Goal: Transaction & Acquisition: Obtain resource

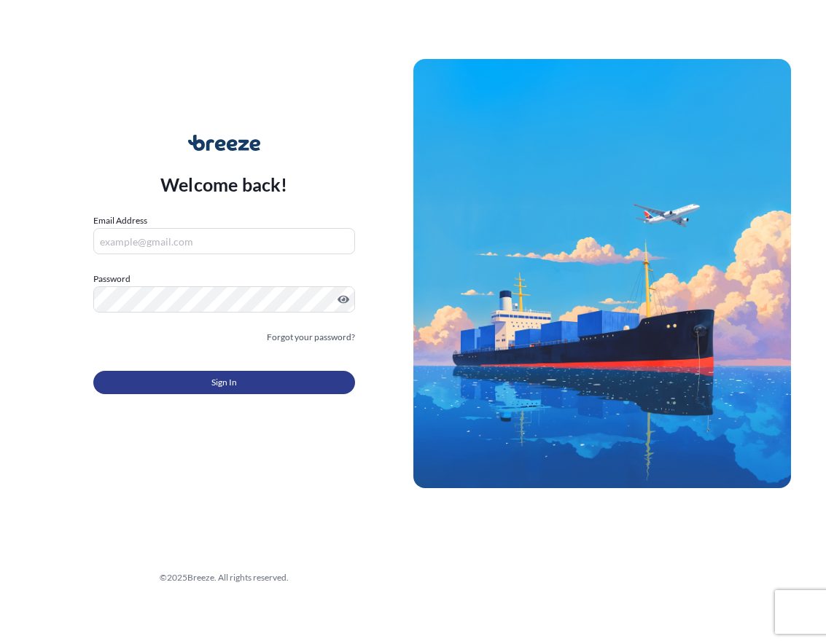
type input "[EMAIL_ADDRESS][DOMAIN_NAME]"
click at [192, 386] on button "Sign In" at bounding box center [224, 382] width 262 height 23
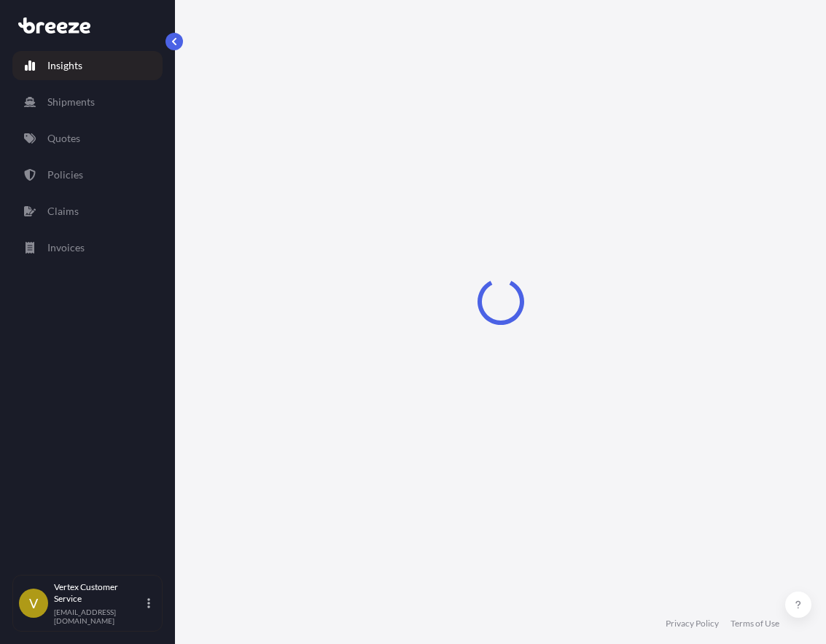
select select "2025"
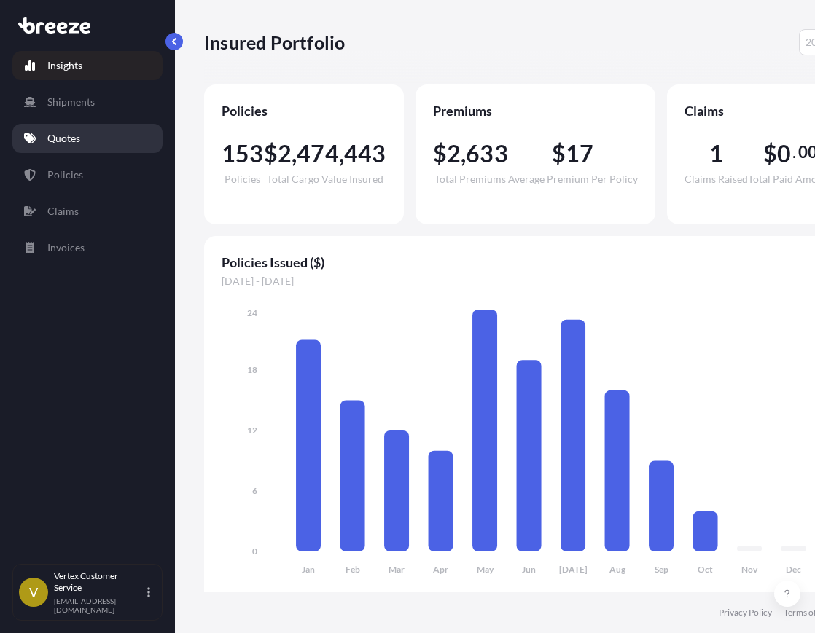
click at [62, 141] on p "Quotes" at bounding box center [63, 138] width 33 height 15
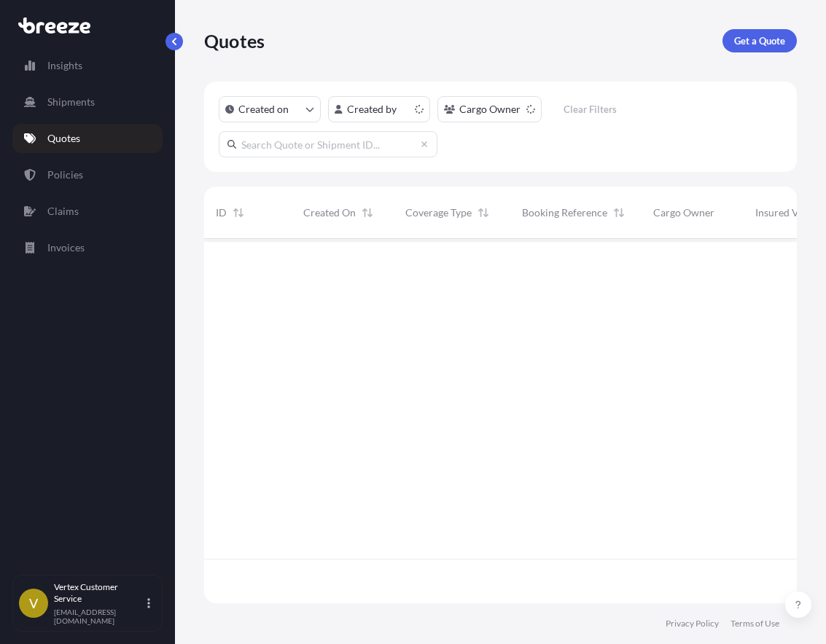
scroll to position [361, 581]
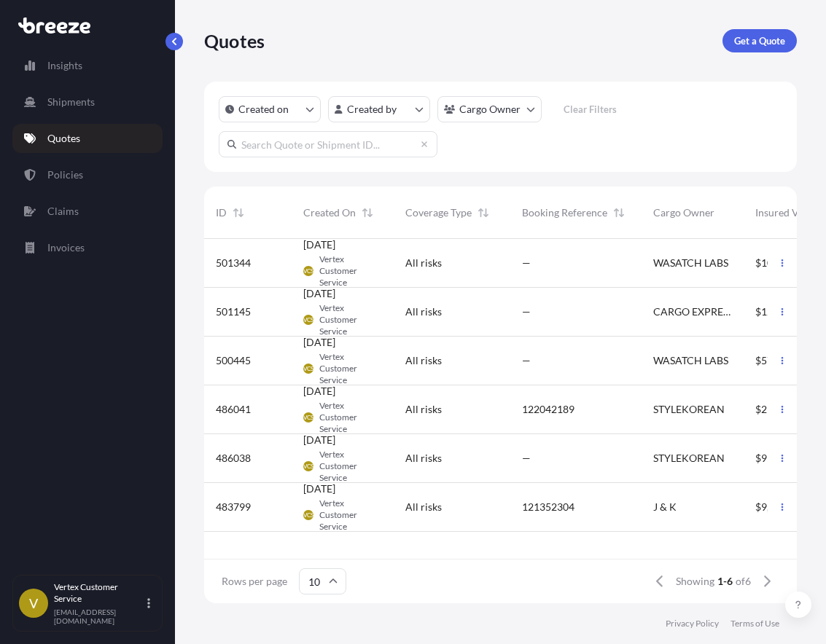
click at [371, 143] on input "text" at bounding box center [328, 144] width 219 height 26
paste input "125538819"
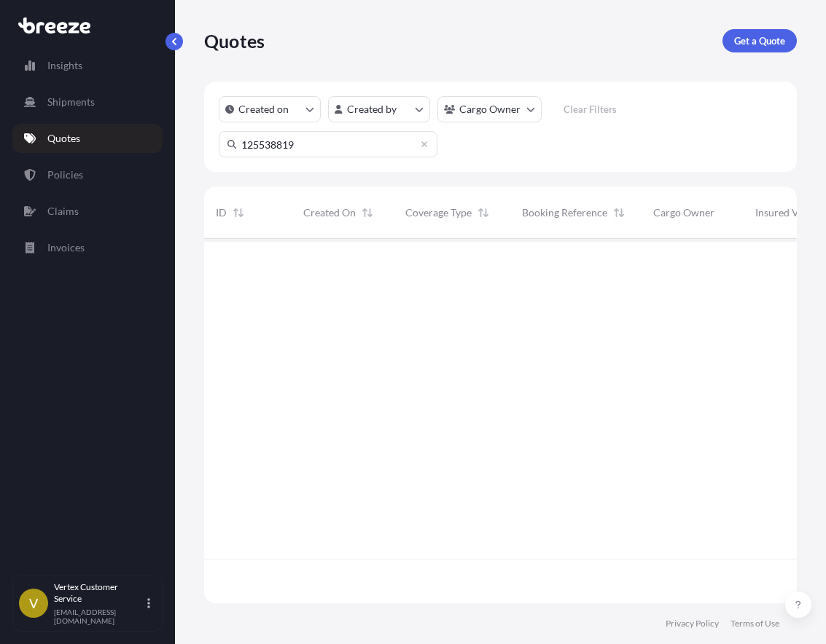
scroll to position [406, 581]
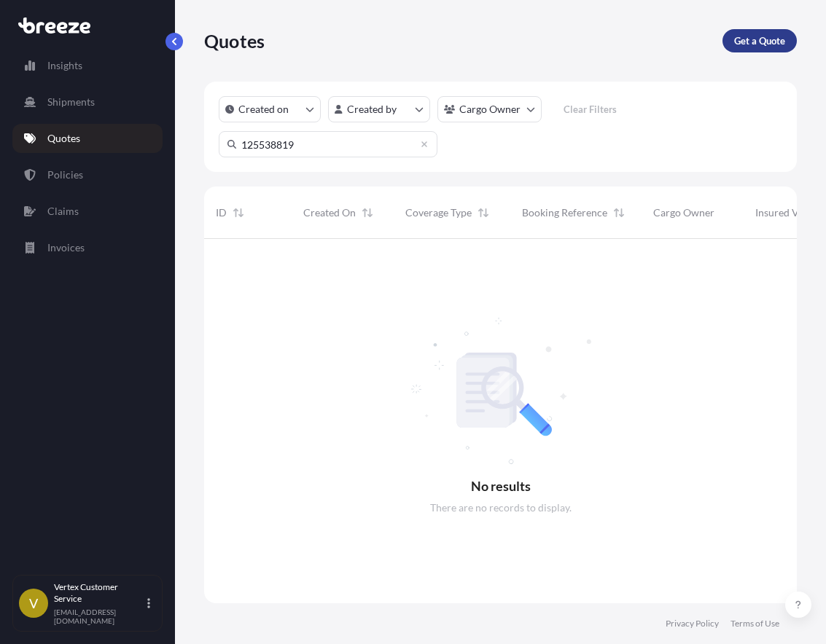
type input "125538819"
click at [763, 37] on p "Get a Quote" at bounding box center [759, 41] width 51 height 15
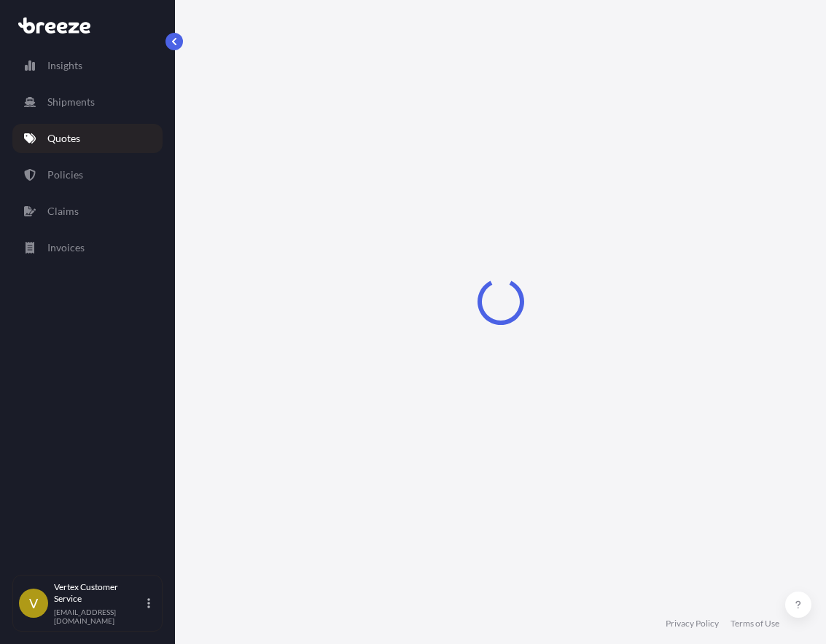
select select "Sea"
select select "1"
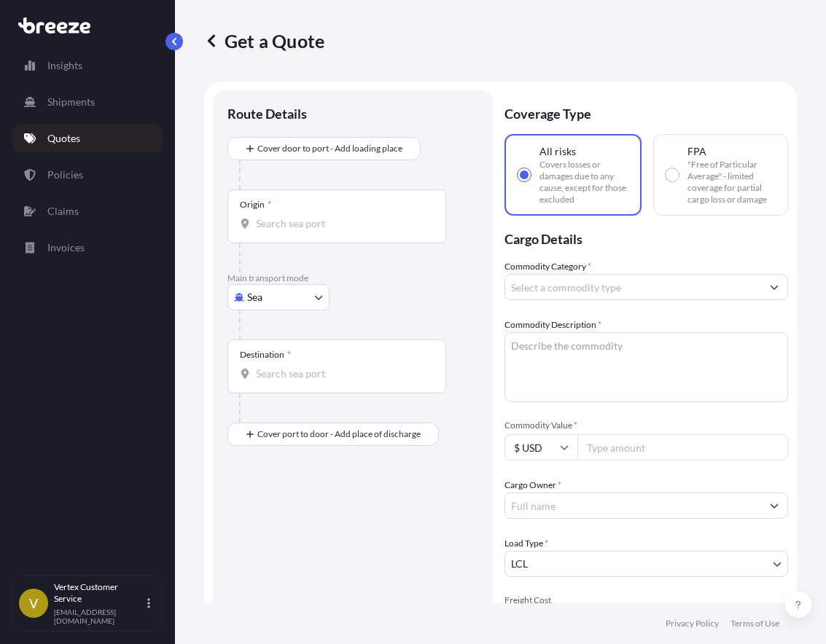
scroll to position [23, 0]
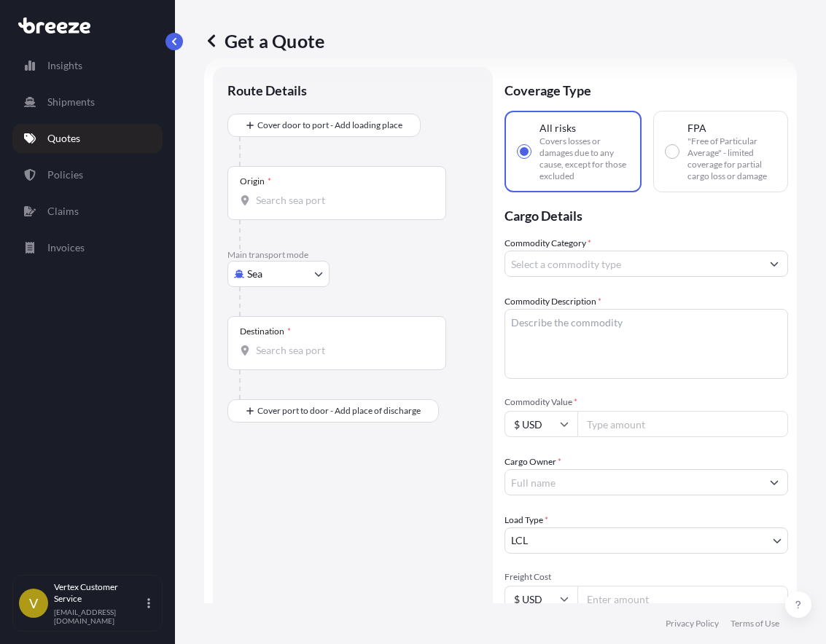
click at [291, 280] on body "Insights Shipments Quotes Policies Claims Invoices V Vertex Customer Service [E…" at bounding box center [413, 322] width 826 height 644
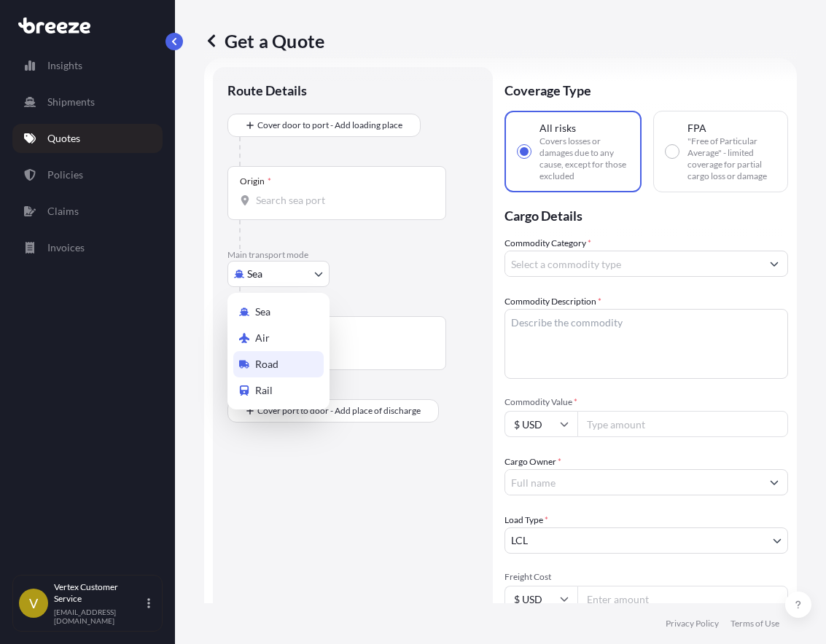
click at [282, 365] on div "Road" at bounding box center [278, 364] width 90 height 26
select select "Road"
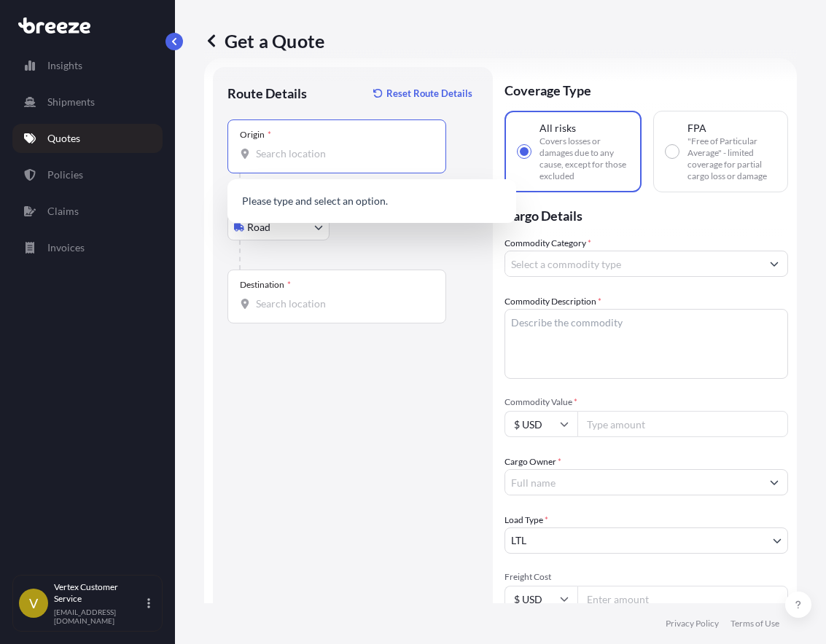
click at [316, 146] on input "Origin *" at bounding box center [342, 153] width 172 height 15
paste input "19007"
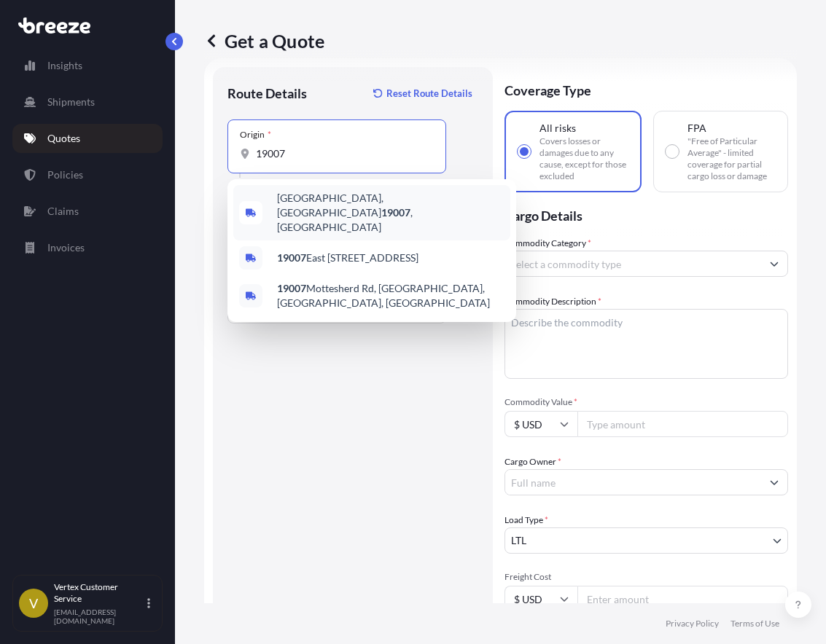
click at [325, 205] on span "[GEOGRAPHIC_DATA] , [GEOGRAPHIC_DATA]" at bounding box center [390, 213] width 227 height 44
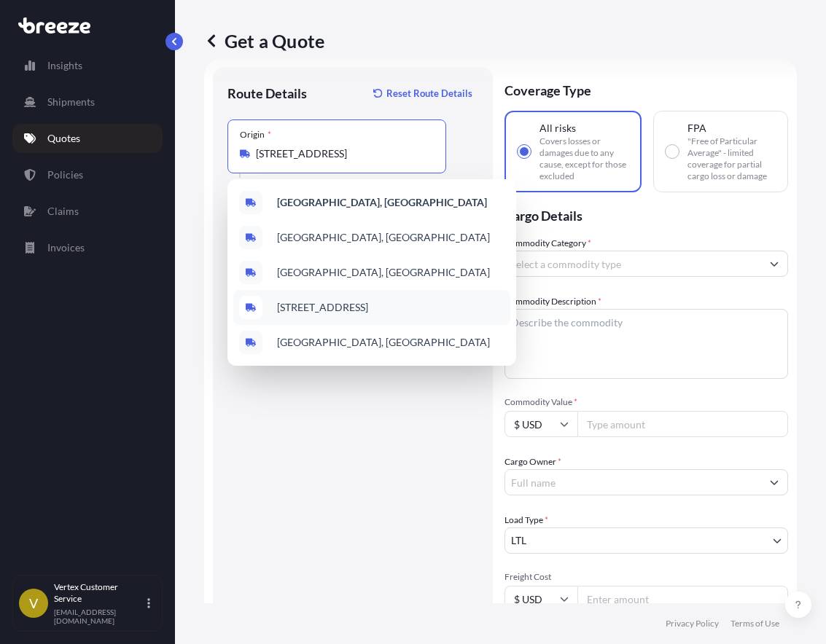
paste input "84020"
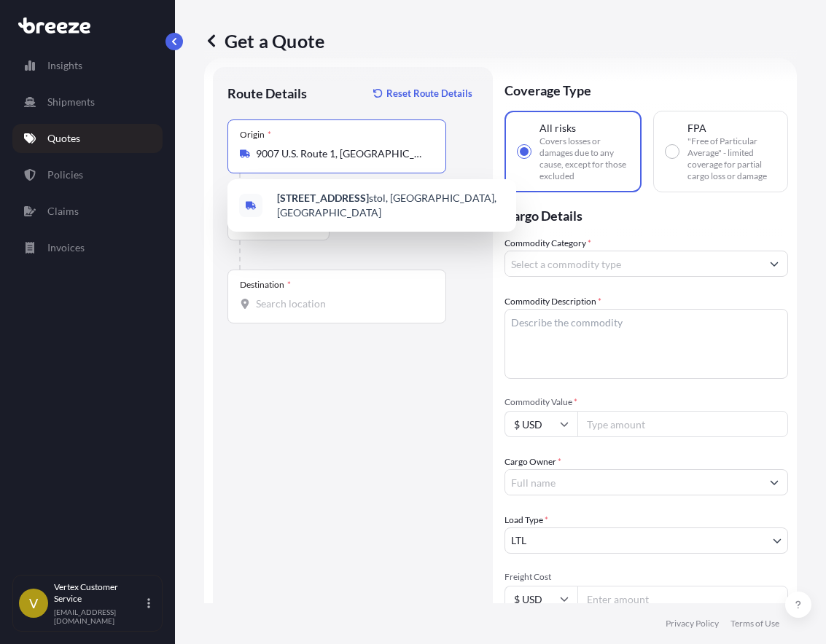
scroll to position [0, 0]
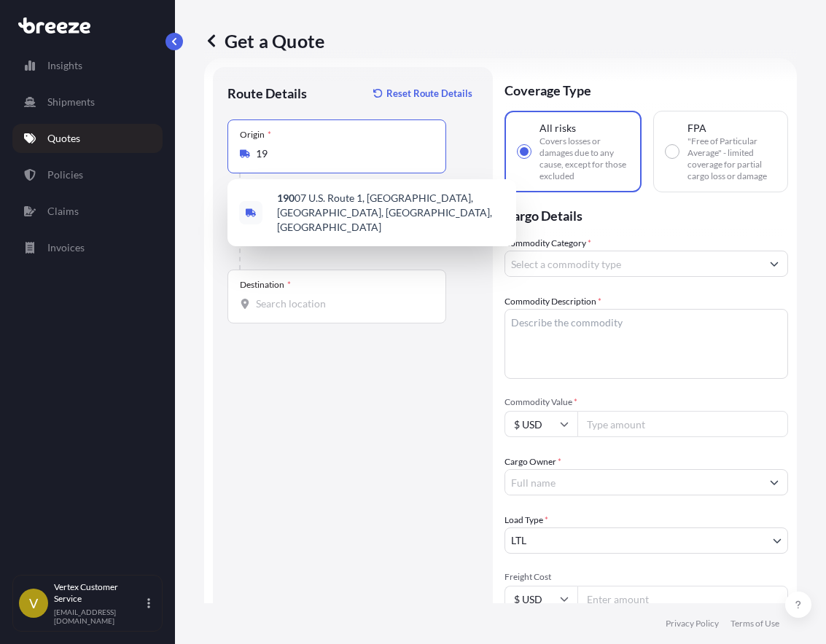
type input "1"
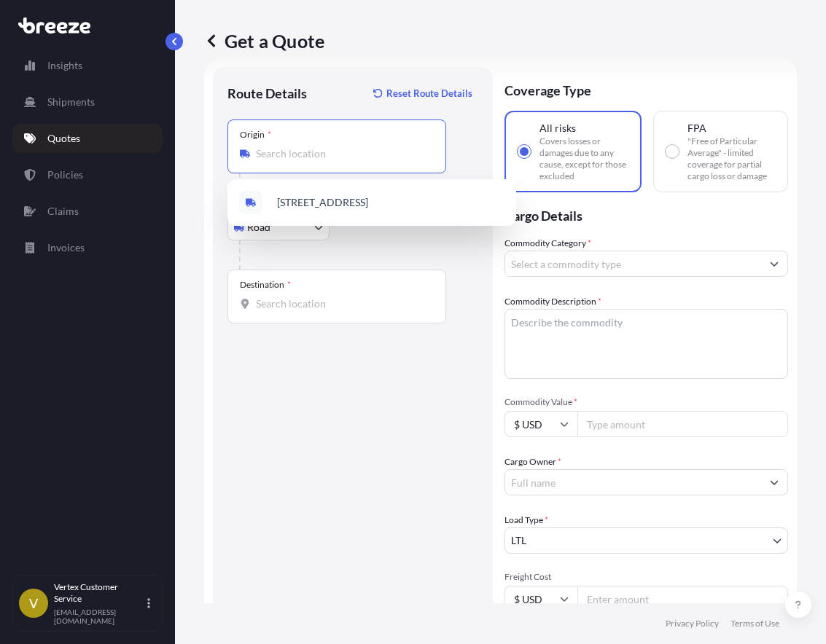
type input "[STREET_ADDRESS]"
click at [319, 310] on input "Destination *" at bounding box center [342, 304] width 172 height 15
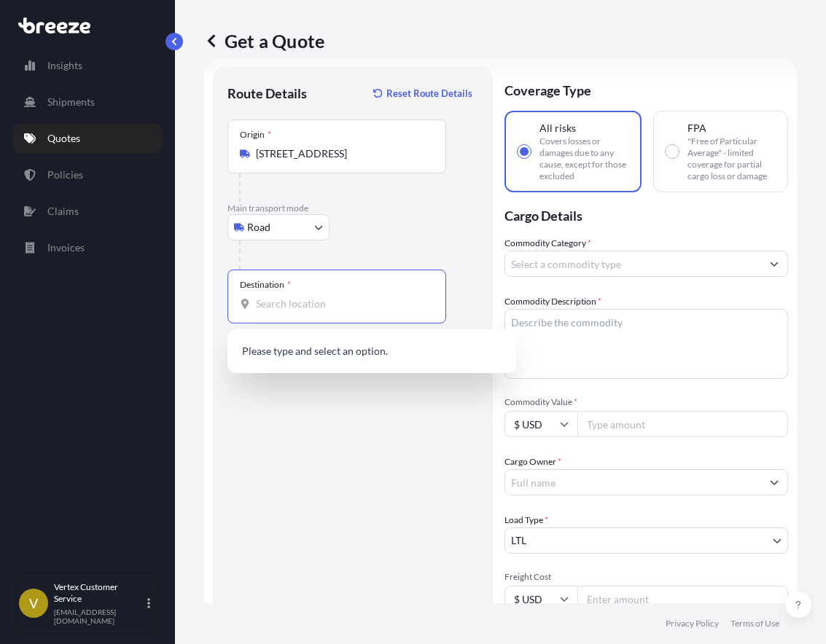
paste input "84020"
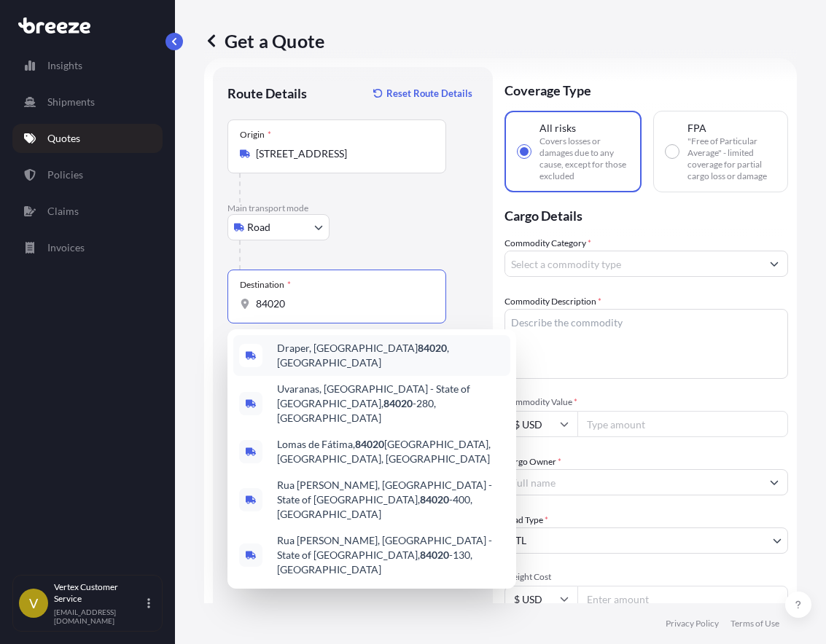
click at [318, 358] on span "Draper, UT 84020 , [GEOGRAPHIC_DATA]" at bounding box center [390, 355] width 227 height 29
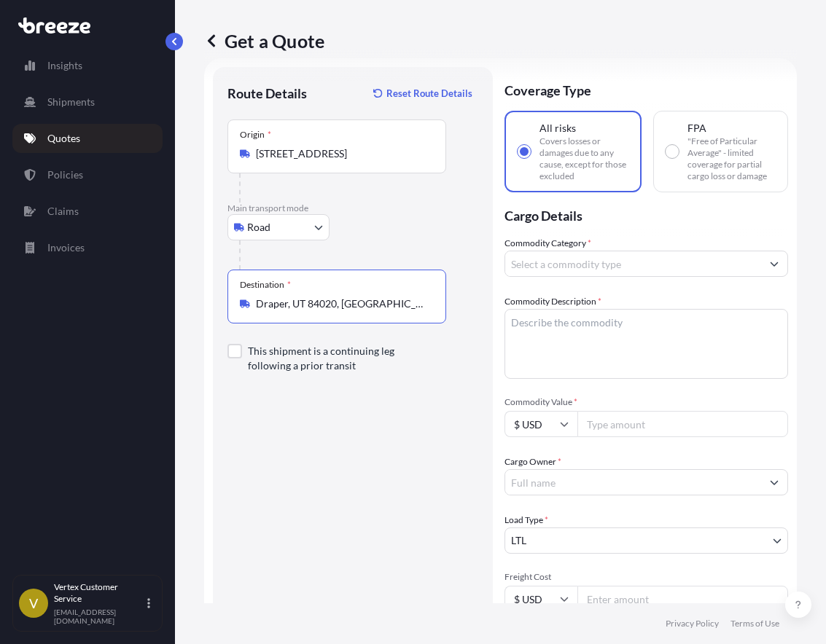
type input "Draper, UT 84020, [GEOGRAPHIC_DATA]"
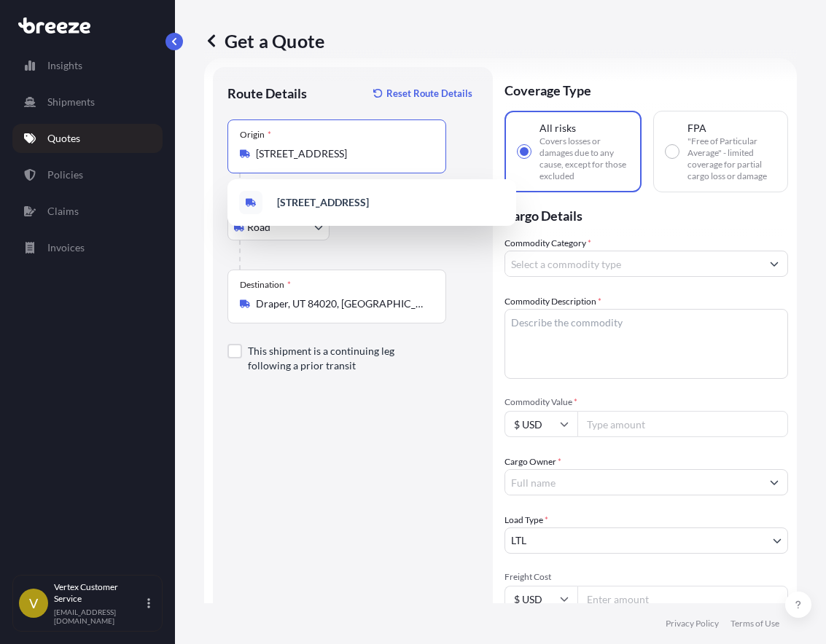
scroll to position [0, 69]
drag, startPoint x: 259, startPoint y: 154, endPoint x: 480, endPoint y: 172, distance: 222.2
click at [480, 172] on div "Route Details Reset Route Details Place of loading Road Road Rail Origin * [GEO…" at bounding box center [353, 471] width 280 height 809
paste input "Origin"
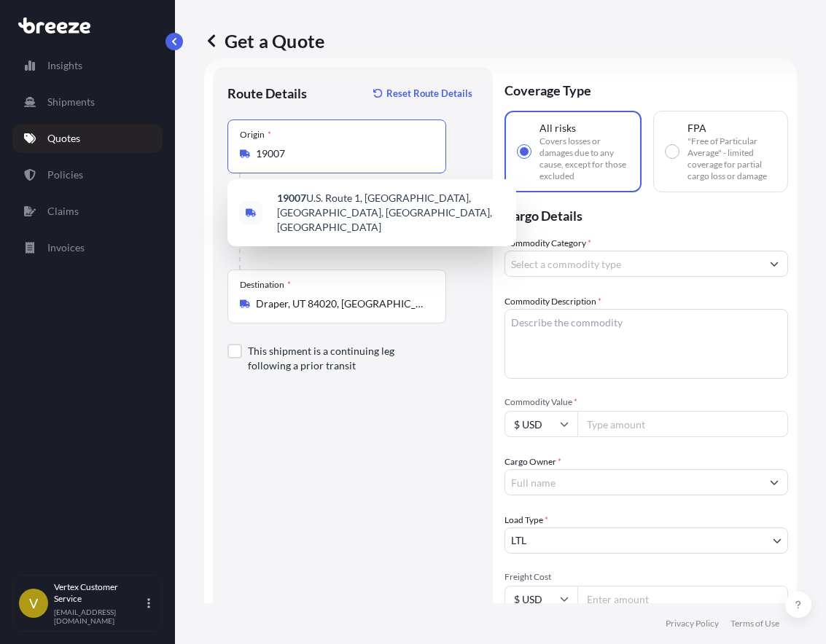
scroll to position [0, 0]
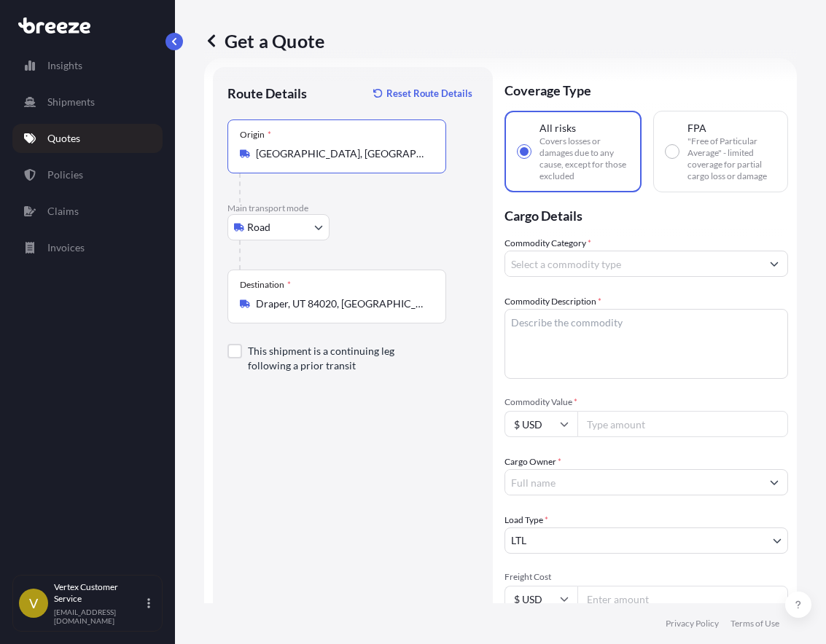
type input "[GEOGRAPHIC_DATA], [GEOGRAPHIC_DATA]"
click at [407, 428] on div "Route Details Reset Route Details Place of loading Road Road Rail Origin * [GEO…" at bounding box center [352, 472] width 251 height 780
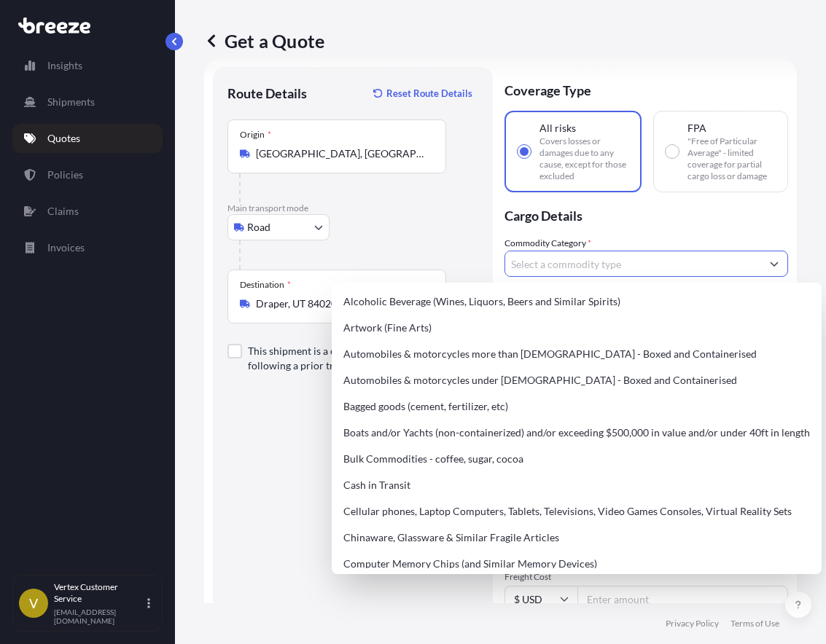
click at [579, 259] on input "Commodity Category *" at bounding box center [633, 264] width 256 height 26
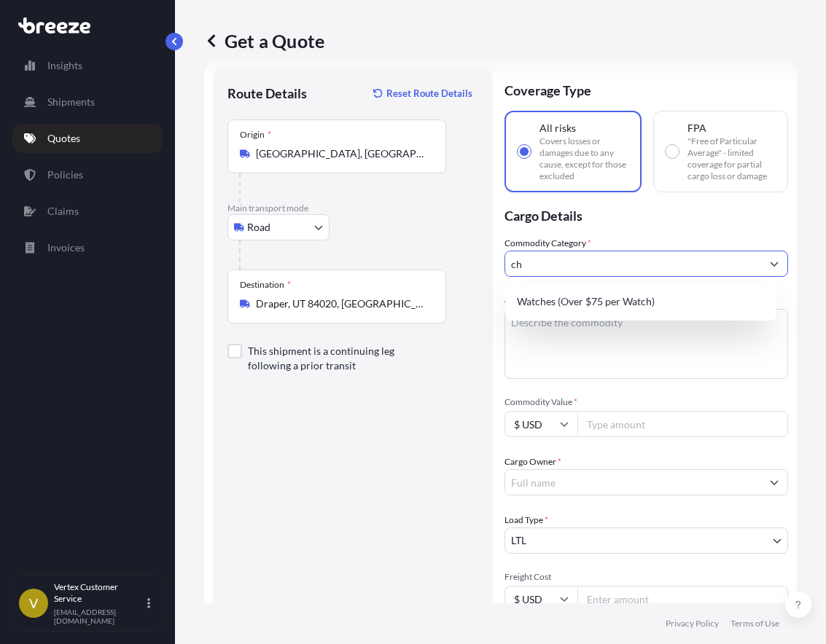
type input "c"
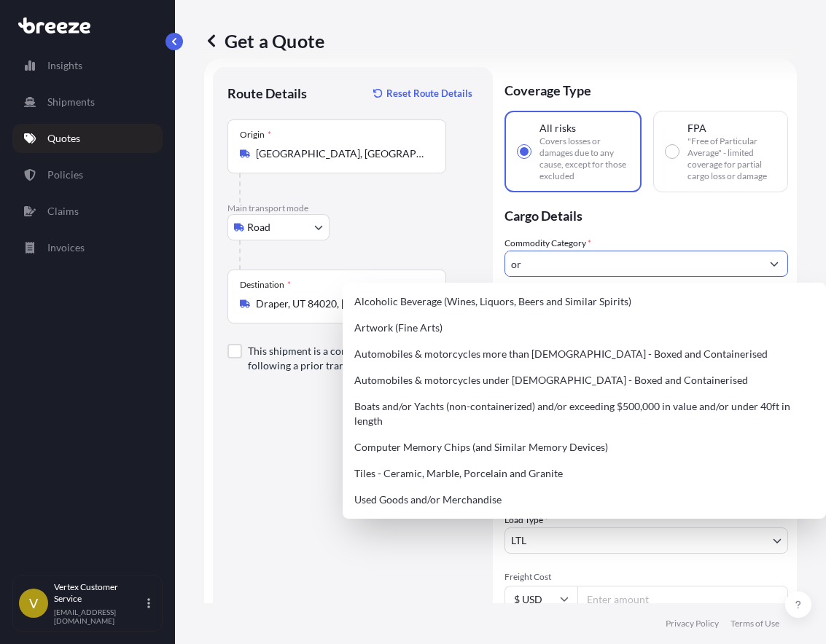
type input "o"
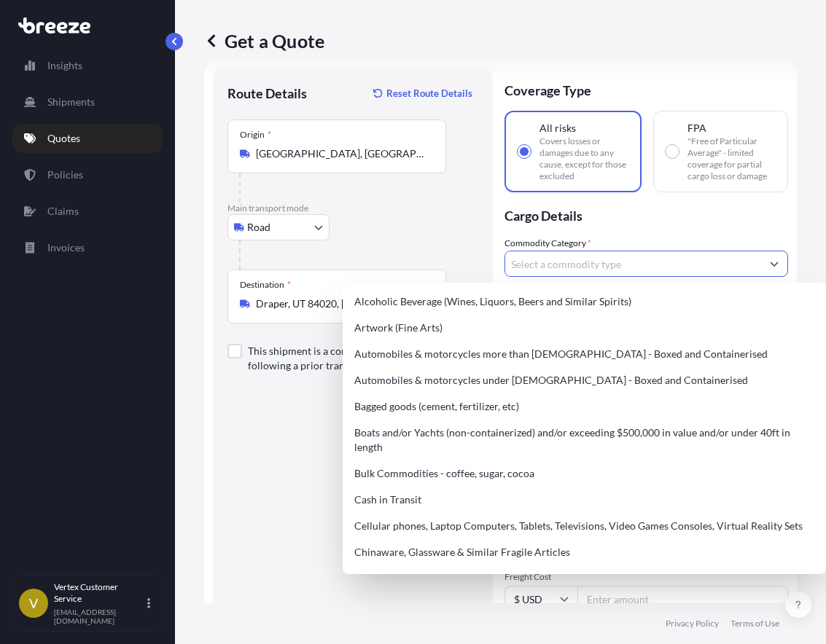
click at [579, 260] on input "Commodity Category *" at bounding box center [633, 264] width 256 height 26
click at [770, 265] on icon "Show suggestions" at bounding box center [774, 264] width 8 height 4
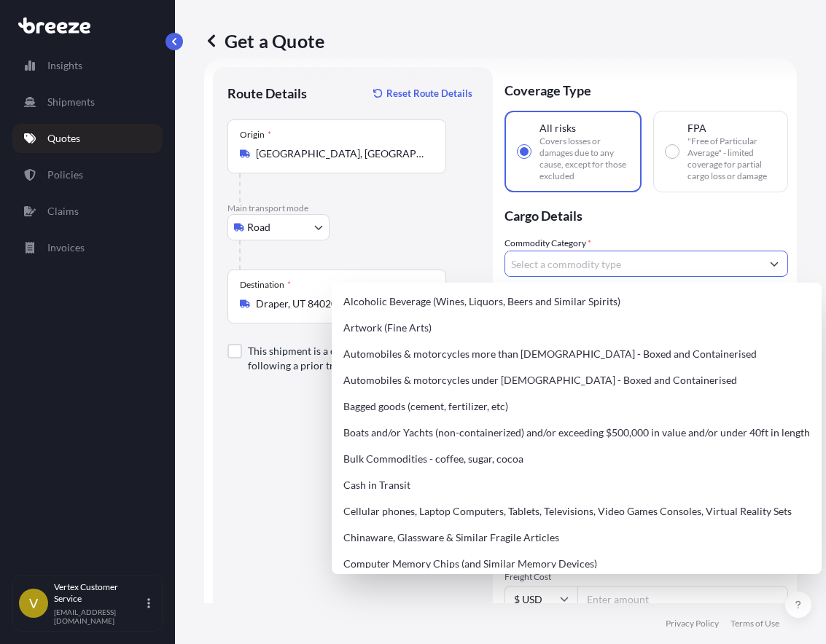
click at [770, 265] on icon "Show suggestions" at bounding box center [774, 264] width 8 height 4
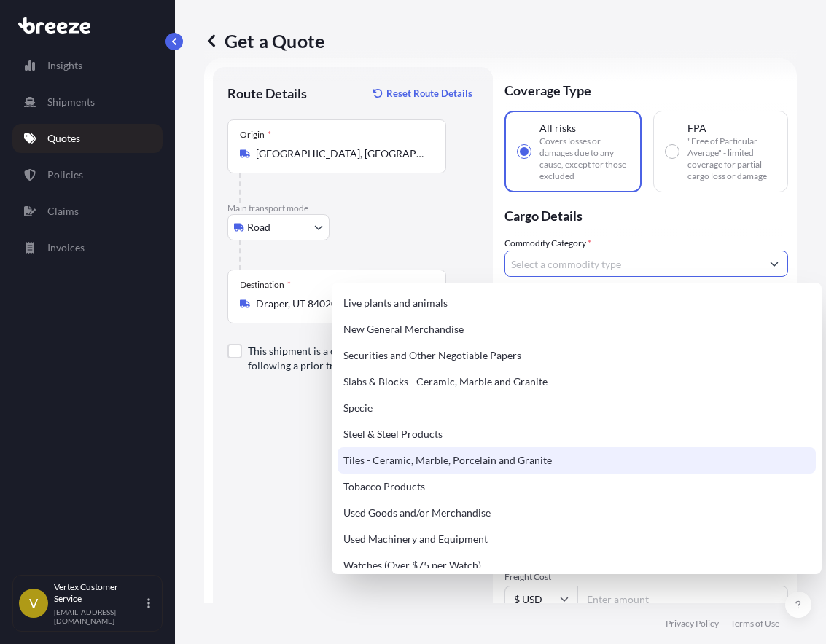
scroll to position [612, 0]
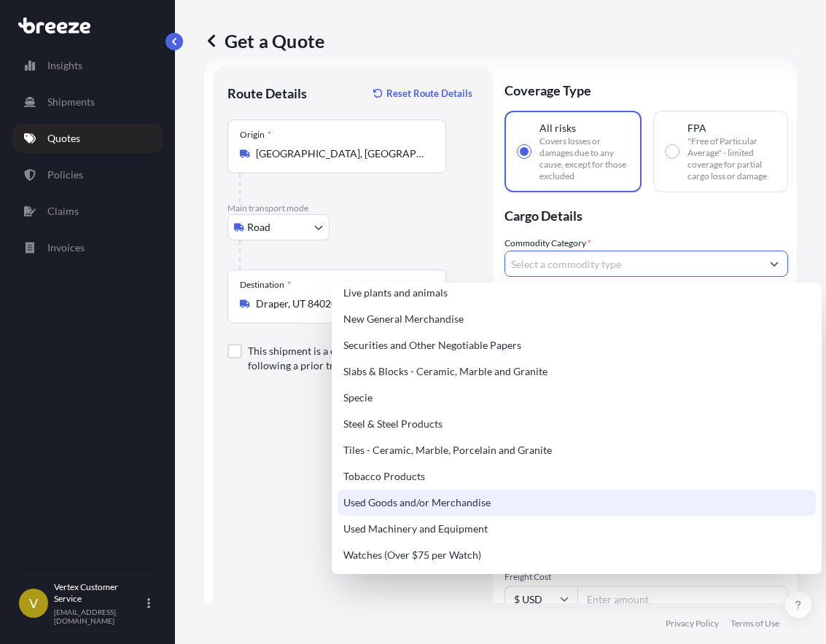
click at [240, 482] on div "Route Details Reset Route Details Place of loading Road Road Rail Origin * [GEO…" at bounding box center [352, 472] width 251 height 780
